Goal: Check status: Check status

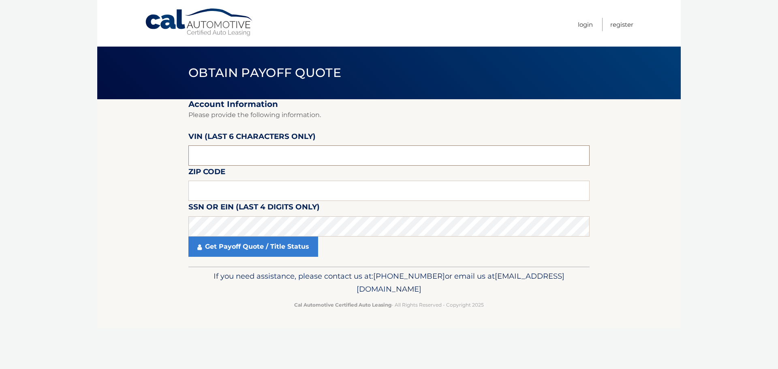
click at [215, 157] on input "text" at bounding box center [389, 156] width 401 height 20
click at [206, 188] on input "text" at bounding box center [389, 191] width 401 height 20
click at [210, 191] on input "text" at bounding box center [389, 191] width 401 height 20
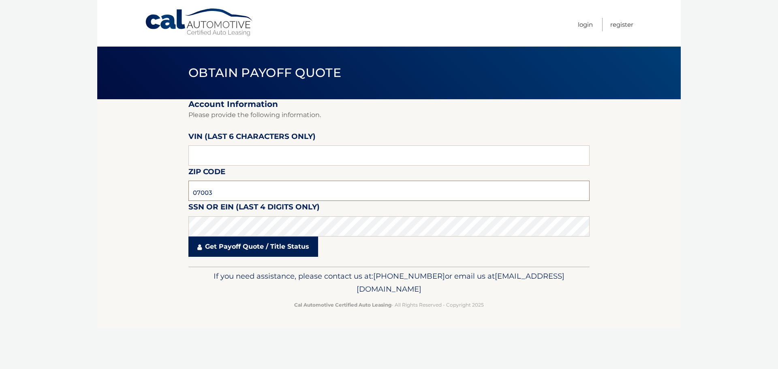
type input "07003"
click at [217, 249] on link "Get Payoff Quote / Title Status" at bounding box center [254, 247] width 130 height 20
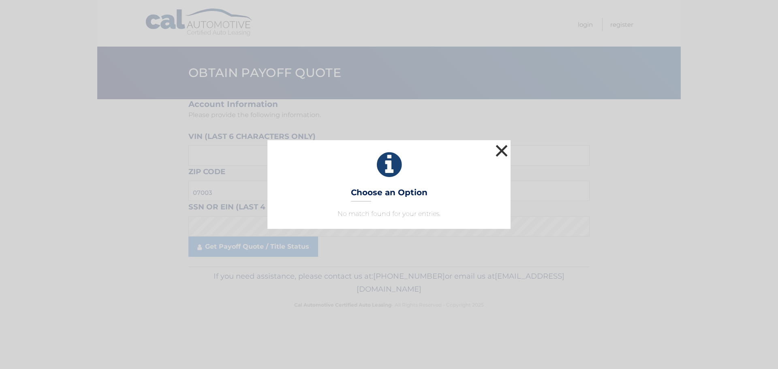
drag, startPoint x: 504, startPoint y: 150, endPoint x: 440, endPoint y: 159, distance: 64.3
click at [502, 150] on button "×" at bounding box center [502, 151] width 16 height 16
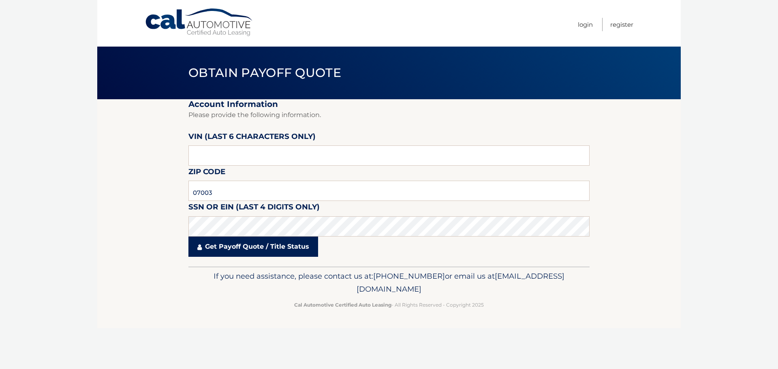
drag, startPoint x: 209, startPoint y: 239, endPoint x: 231, endPoint y: 251, distance: 25.2
click at [210, 240] on link "Get Payoff Quote / Title Status" at bounding box center [254, 247] width 130 height 20
click at [242, 248] on body "Cal Automotive Menu Login Register Obtain Payoff Quote" at bounding box center [389, 184] width 778 height 369
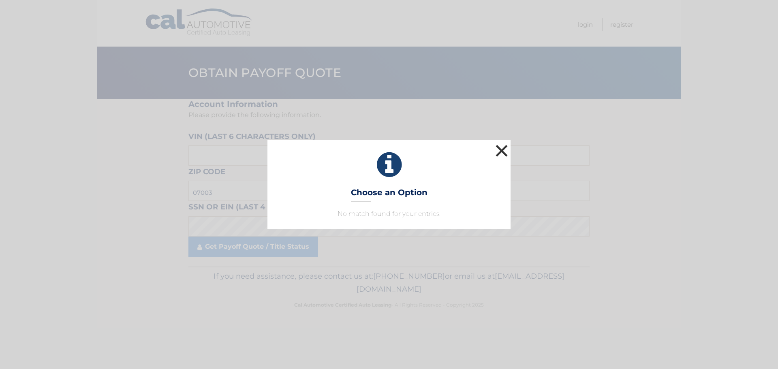
click at [504, 151] on button "×" at bounding box center [502, 151] width 16 height 16
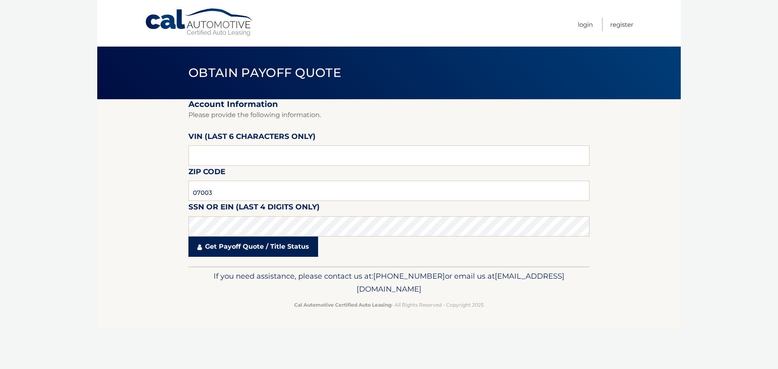
click at [244, 249] on link "Get Payoff Quote / Title Status" at bounding box center [254, 247] width 130 height 20
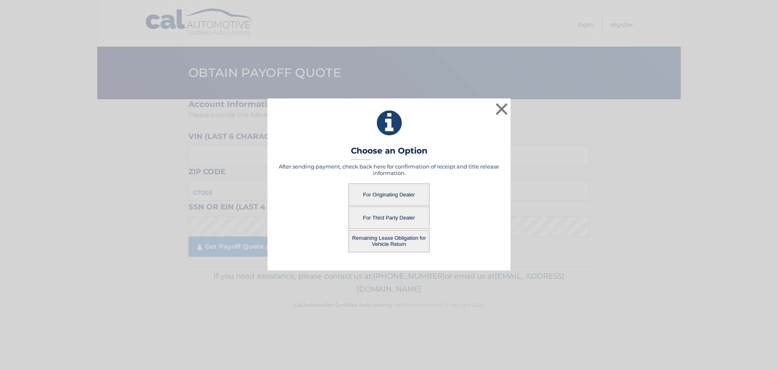
click at [379, 194] on button "For Originating Dealer" at bounding box center [389, 195] width 81 height 22
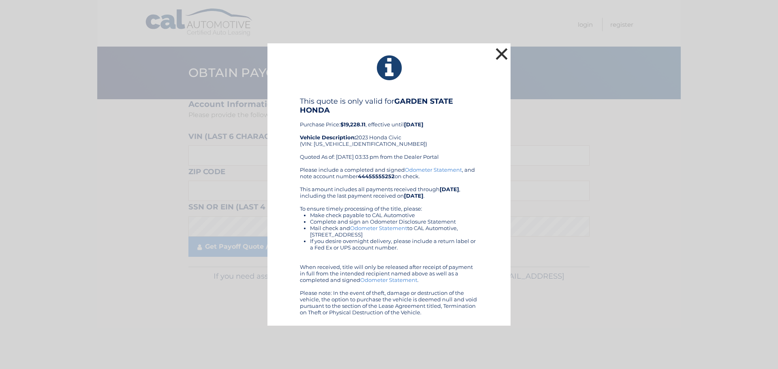
click at [504, 54] on button "×" at bounding box center [502, 54] width 16 height 16
